Goal: Task Accomplishment & Management: Manage account settings

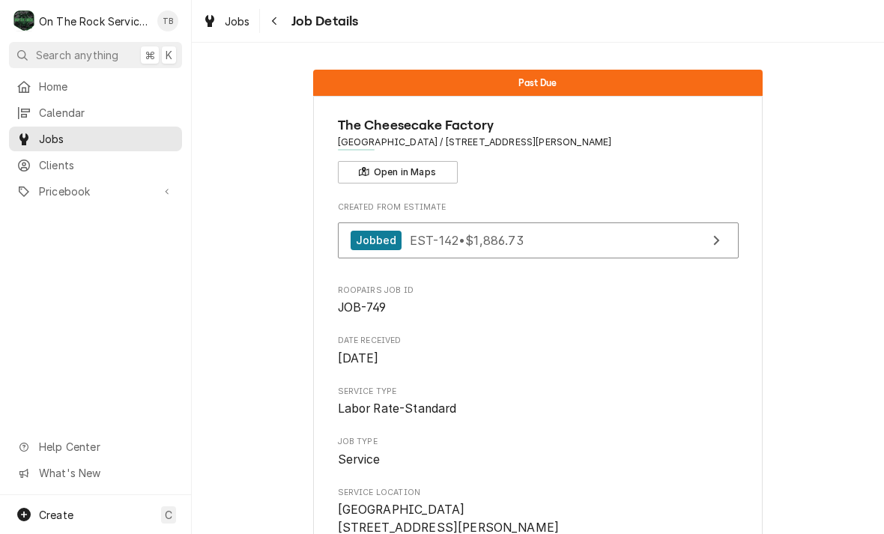
click at [279, 31] on button "Navigate back" at bounding box center [275, 21] width 24 height 24
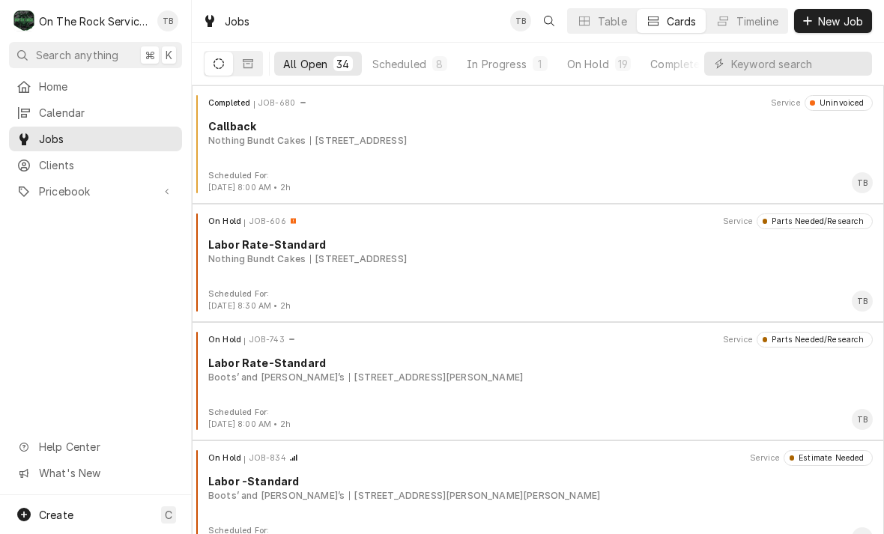
click at [506, 67] on div "In Progress" at bounding box center [497, 64] width 60 height 16
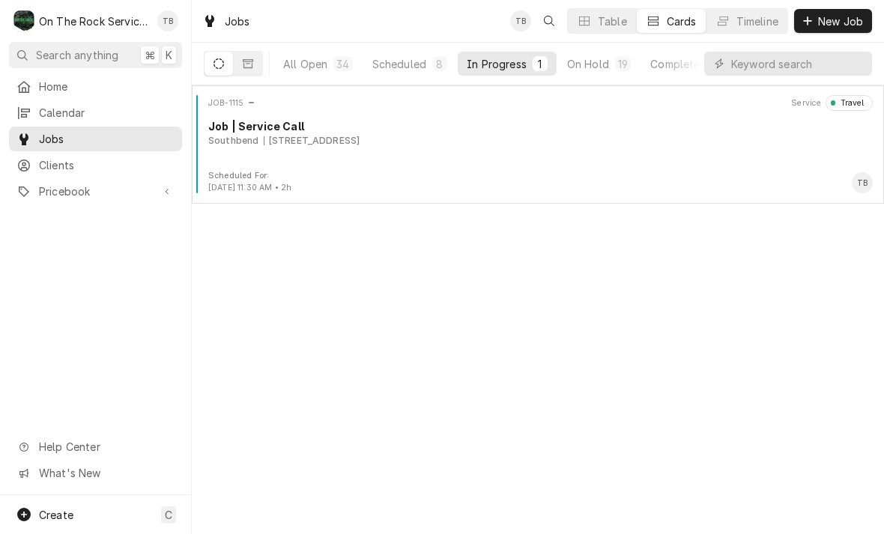
click at [423, 155] on div "JOB-1115 Service Travel Job | Service Call Southbend 931 Reserve Blvd, Sunset, …" at bounding box center [538, 132] width 680 height 75
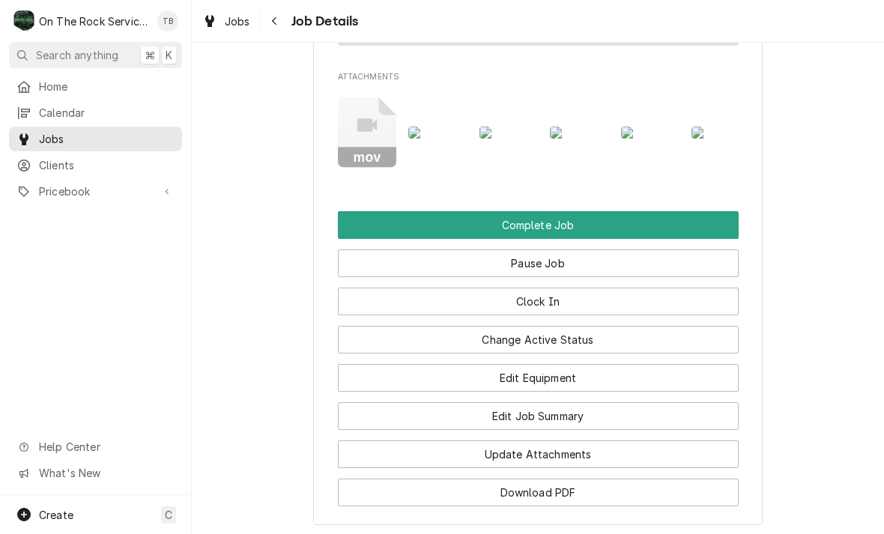
scroll to position [1849, 0]
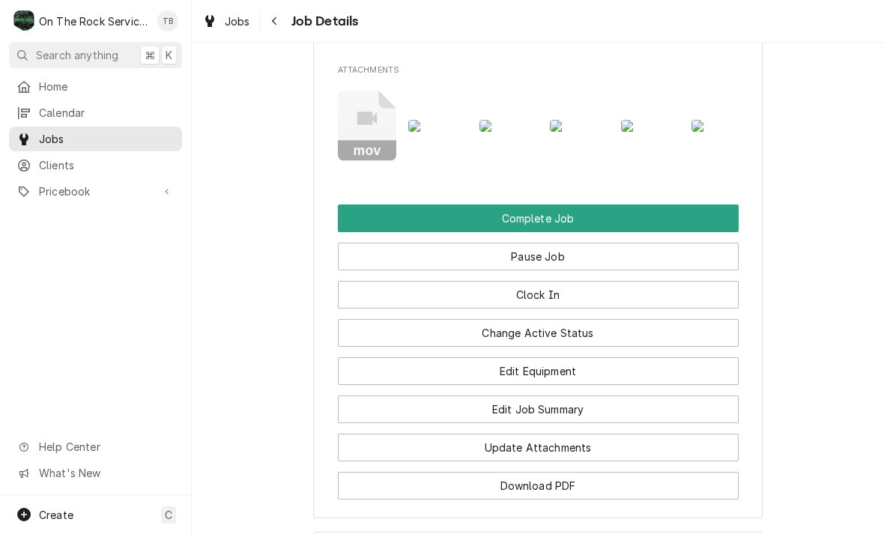
click at [591, 319] on button "Change Active Status" at bounding box center [538, 333] width 401 height 28
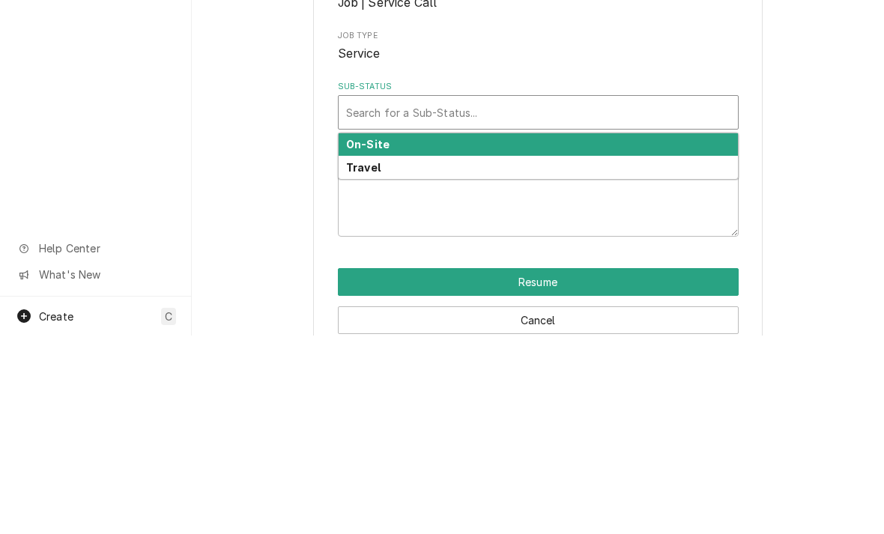
click at [422, 332] on div "On-Site" at bounding box center [538, 343] width 399 height 23
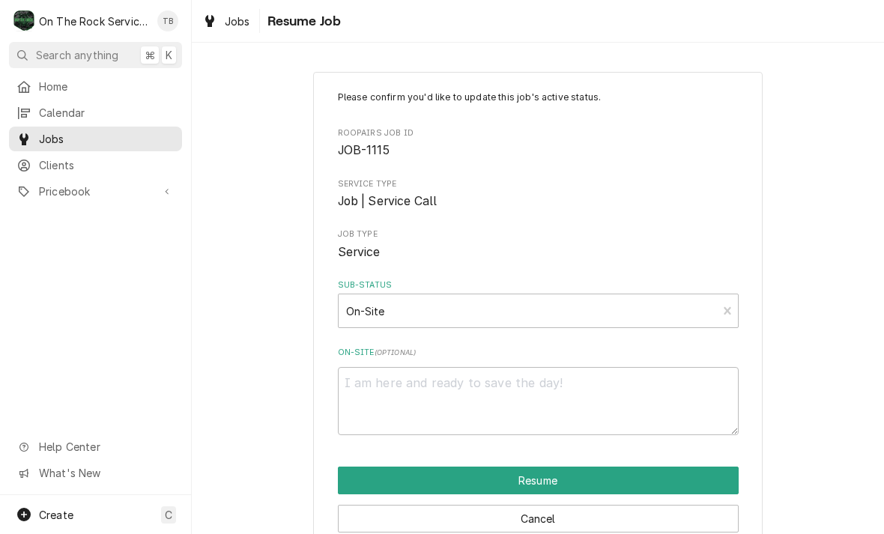
click at [549, 475] on button "Resume" at bounding box center [538, 481] width 401 height 28
type textarea "x"
